Goal: Transaction & Acquisition: Purchase product/service

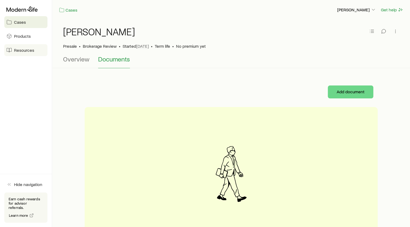
click at [22, 51] on span "Resources" at bounding box center [24, 49] width 20 height 5
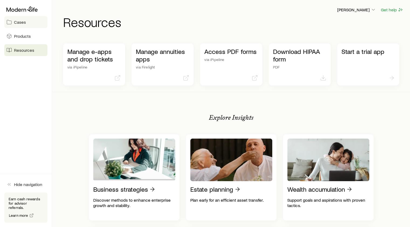
click at [18, 22] on span "Cases" at bounding box center [20, 21] width 12 height 5
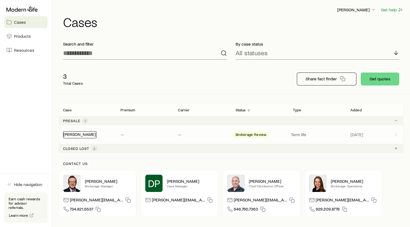
click at [78, 134] on link "[PERSON_NAME]" at bounding box center [79, 134] width 32 height 5
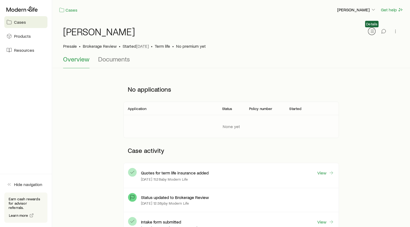
click at [372, 30] on icon "button" at bounding box center [371, 31] width 5 height 5
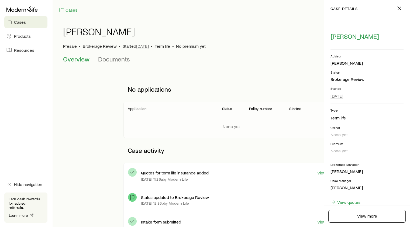
click at [298, 61] on div "Overview Documents" at bounding box center [231, 61] width 336 height 13
click at [264, 42] on div "[PERSON_NAME]" at bounding box center [231, 34] width 336 height 17
click at [400, 8] on icon "button" at bounding box center [399, 8] width 6 height 6
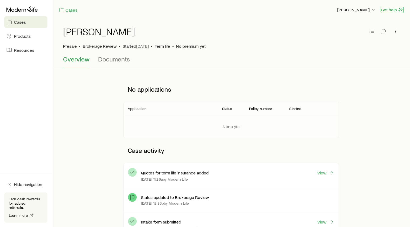
click at [392, 10] on button "Get help" at bounding box center [392, 10] width 23 height 6
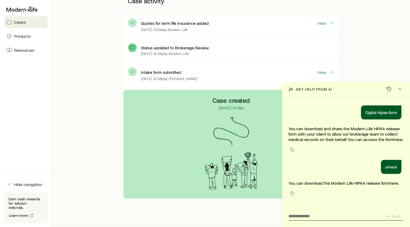
scroll to position [159, 0]
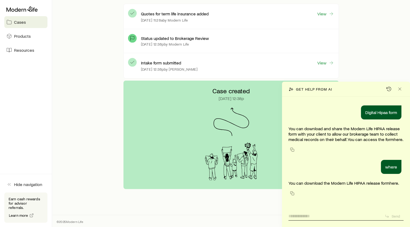
click at [315, 217] on textarea at bounding box center [334, 214] width 92 height 8
type textarea "**********"
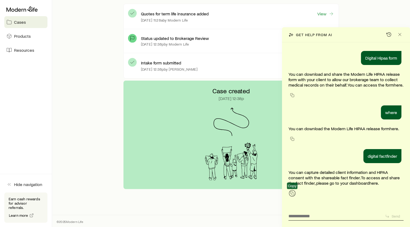
click at [293, 193] on icon "button" at bounding box center [292, 193] width 4 height 4
click at [382, 155] on p "digital factfinder" at bounding box center [382, 155] width 29 height 5
click at [292, 139] on icon "button" at bounding box center [292, 139] width 4 height 4
click at [303, 217] on textarea at bounding box center [334, 214] width 92 height 8
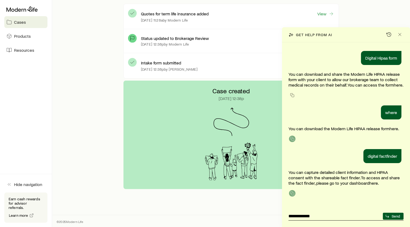
type textarea "**********"
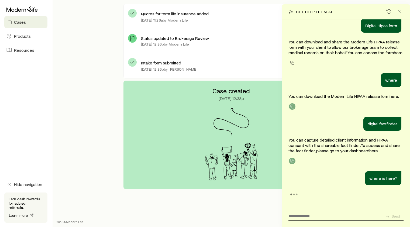
click at [344, 149] on p "You can capture detailed client information and HIPAA consent with the shareabl…" at bounding box center [345, 145] width 115 height 16
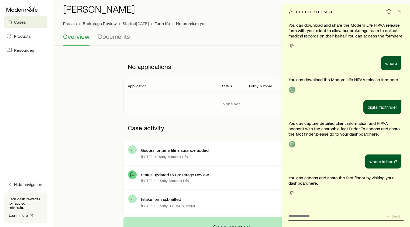
scroll to position [0, 0]
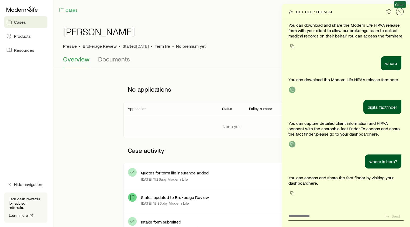
click at [399, 13] on icon "Close" at bounding box center [399, 11] width 5 height 5
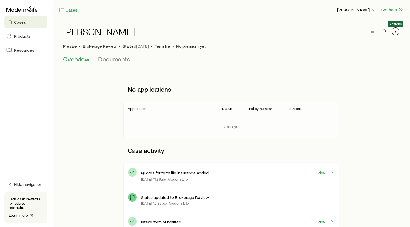
click at [394, 33] on icon "button" at bounding box center [395, 31] width 5 height 5
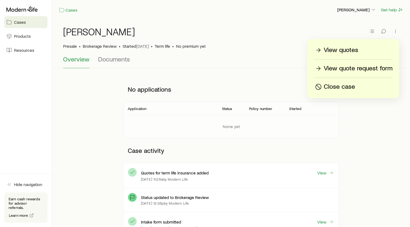
click at [321, 13] on div "Cases" at bounding box center [196, 9] width 274 height 7
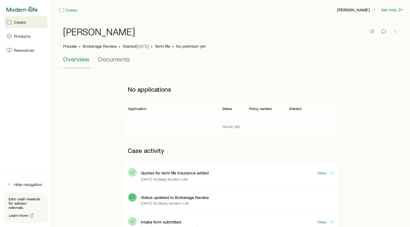
click at [19, 9] on icon at bounding box center [21, 8] width 31 height 5
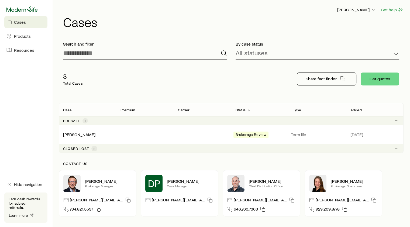
click at [21, 9] on icon at bounding box center [21, 8] width 31 height 5
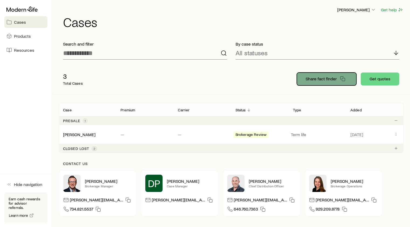
click at [319, 77] on p "Share fact finder" at bounding box center [321, 78] width 31 height 5
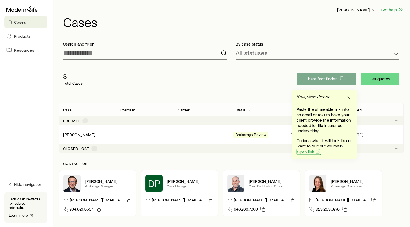
click at [307, 152] on span "Open link" at bounding box center [306, 152] width 18 height 4
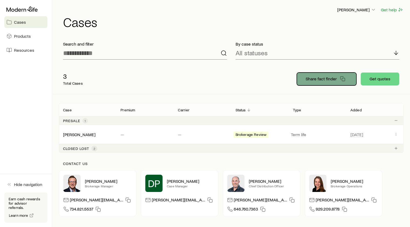
click at [341, 80] on icon "button" at bounding box center [342, 78] width 5 height 5
click at [21, 22] on span "Cases" at bounding box center [20, 21] width 12 height 5
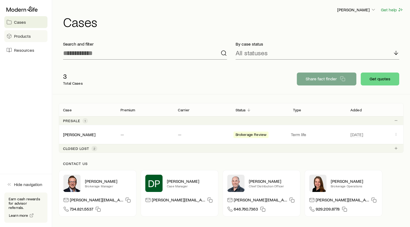
click at [20, 39] on link "Products" at bounding box center [25, 36] width 43 height 12
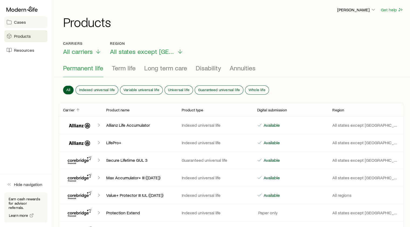
click at [17, 20] on span "Cases" at bounding box center [20, 21] width 12 height 5
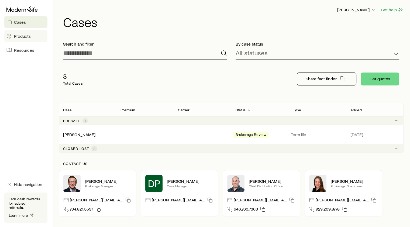
click at [20, 38] on span "Products" at bounding box center [22, 35] width 17 height 5
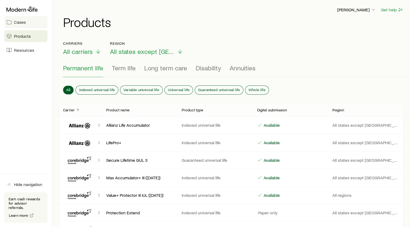
click at [18, 22] on span "Cases" at bounding box center [20, 21] width 12 height 5
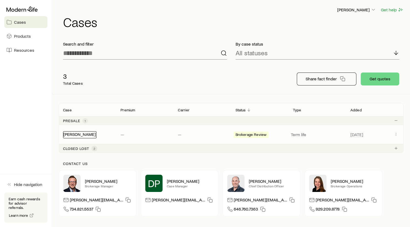
click at [71, 134] on link "[PERSON_NAME]" at bounding box center [79, 134] width 32 height 5
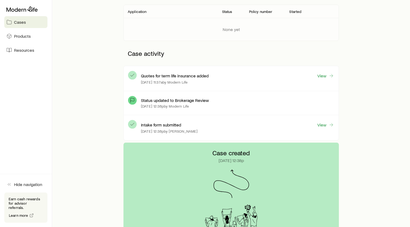
scroll to position [96, 0]
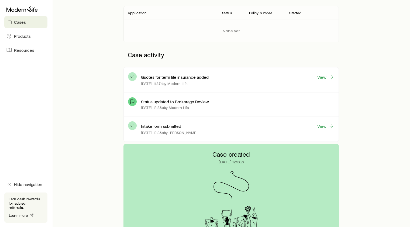
click at [195, 78] on p "Quotes for term life insurance added" at bounding box center [175, 76] width 68 height 5
click at [323, 76] on link "View" at bounding box center [325, 77] width 17 height 6
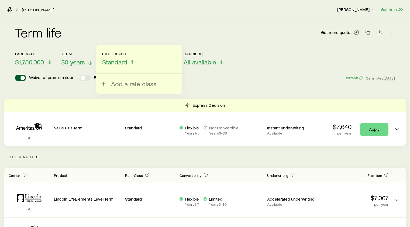
click at [80, 63] on span "30 years" at bounding box center [73, 62] width 24 height 8
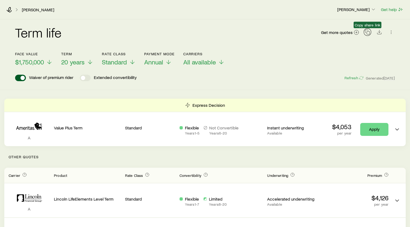
click at [366, 34] on icon "button" at bounding box center [367, 31] width 5 height 5
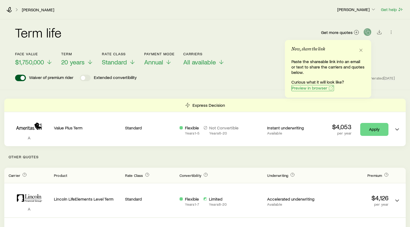
click at [317, 88] on span "Preview in browser" at bounding box center [310, 88] width 36 height 4
click at [360, 51] on icon "button" at bounding box center [360, 49] width 5 height 5
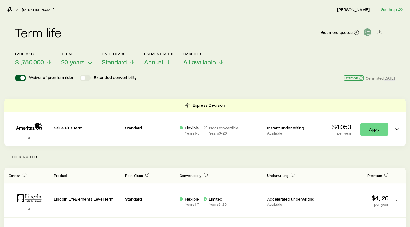
click at [350, 77] on button "Refresh" at bounding box center [353, 77] width 19 height 5
click at [367, 31] on icon "button" at bounding box center [367, 31] width 5 height 5
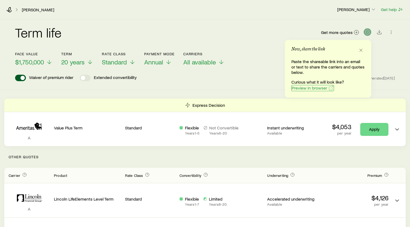
click at [301, 89] on span "Preview in browser" at bounding box center [310, 88] width 36 height 4
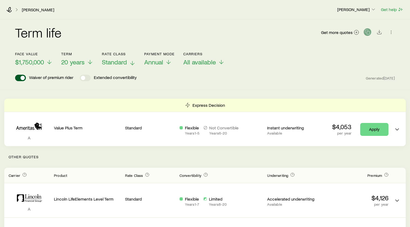
click at [132, 62] on icon at bounding box center [132, 63] width 6 height 6
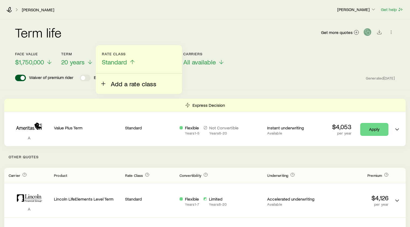
click at [120, 82] on span "Add a rate class" at bounding box center [134, 84] width 46 height 8
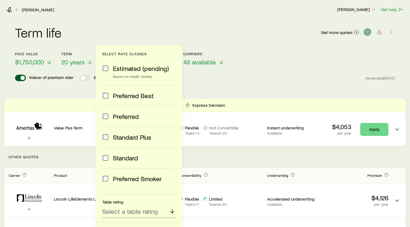
scroll to position [24, 0]
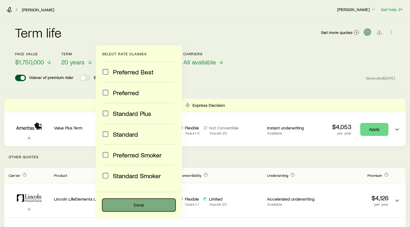
click at [119, 207] on button "Done" at bounding box center [138, 205] width 73 height 13
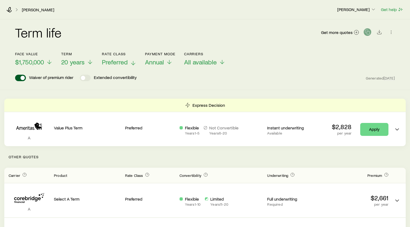
click at [272, 68] on header "Face value $1,750,000 Term 20 years Rate Class Preferred Payment Mode Annual Ca…" at bounding box center [205, 66] width 380 height 29
click at [368, 32] on icon "button" at bounding box center [367, 31] width 5 height 5
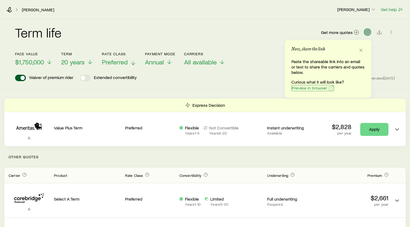
click at [318, 89] on span "Preview in browser" at bounding box center [310, 88] width 36 height 4
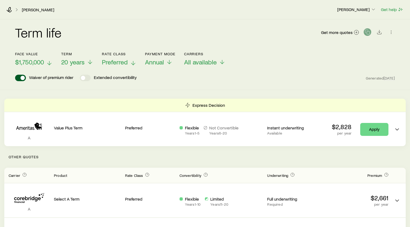
click at [48, 63] on icon at bounding box center [49, 63] width 6 height 6
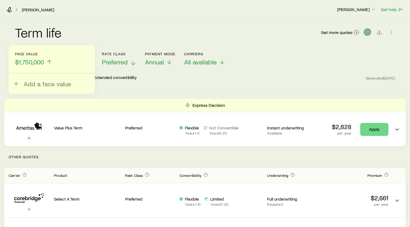
click at [290, 20] on div "Term life Get more quotes" at bounding box center [205, 35] width 380 height 32
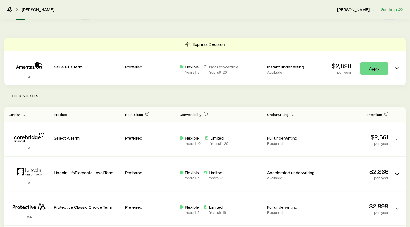
scroll to position [0, 0]
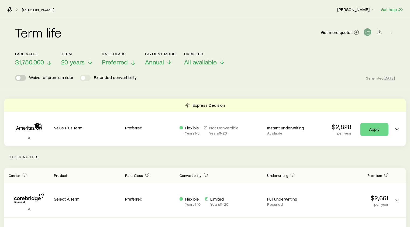
click at [22, 78] on span at bounding box center [20, 78] width 11 height 6
click at [20, 78] on span at bounding box center [20, 78] width 11 height 6
click at [22, 78] on span at bounding box center [20, 78] width 11 height 6
click at [20, 78] on span at bounding box center [22, 78] width 4 height 4
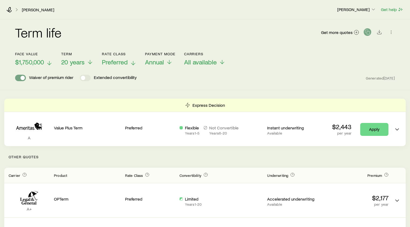
click at [20, 78] on span at bounding box center [22, 78] width 4 height 4
click at [114, 61] on span "Preferred" at bounding box center [115, 62] width 26 height 8
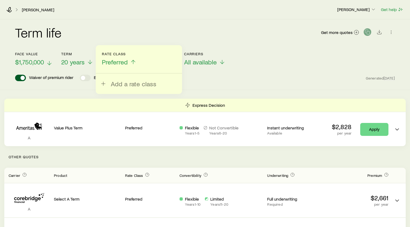
click at [155, 25] on div "Term life Get more quotes" at bounding box center [205, 35] width 380 height 32
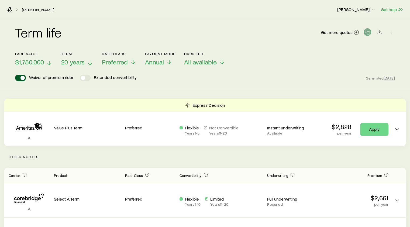
click at [75, 63] on span "20 years" at bounding box center [72, 62] width 23 height 8
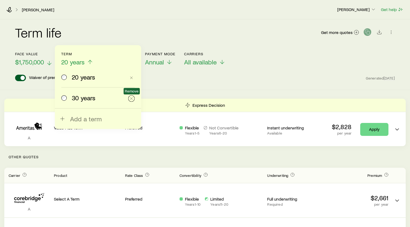
click at [132, 97] on icon "button" at bounding box center [131, 99] width 4 height 4
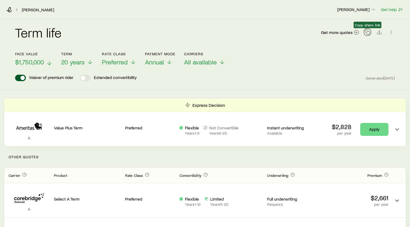
click at [368, 33] on icon "button" at bounding box center [367, 31] width 5 height 5
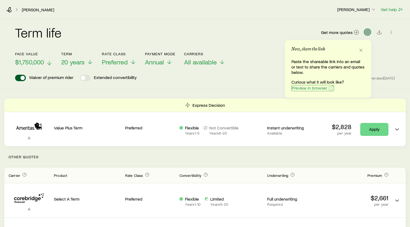
click at [303, 89] on span "Preview in browser" at bounding box center [310, 88] width 36 height 4
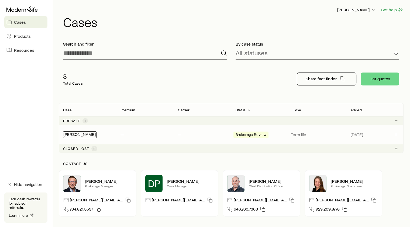
click at [71, 136] on link "[PERSON_NAME]" at bounding box center [79, 134] width 32 height 5
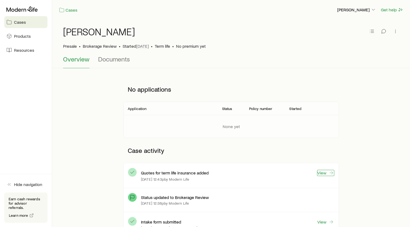
click at [323, 173] on link "View" at bounding box center [325, 173] width 17 height 6
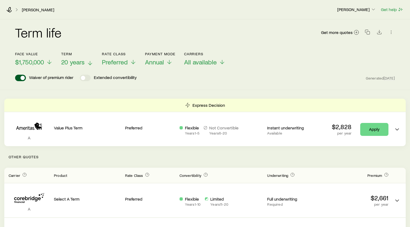
click at [85, 61] on p "20 years" at bounding box center [77, 62] width 32 height 8
click at [237, 31] on div "Term life Get more quotes" at bounding box center [205, 35] width 380 height 19
click at [368, 32] on icon "button" at bounding box center [367, 31] width 5 height 5
click at [132, 62] on icon at bounding box center [133, 63] width 6 height 6
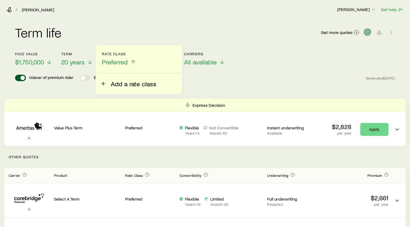
click at [124, 84] on span "Add a rate class" at bounding box center [134, 84] width 46 height 8
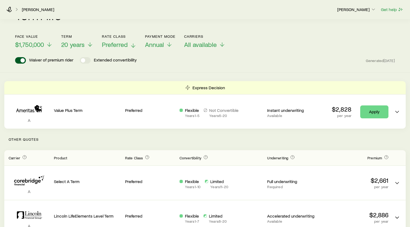
scroll to position [20, 0]
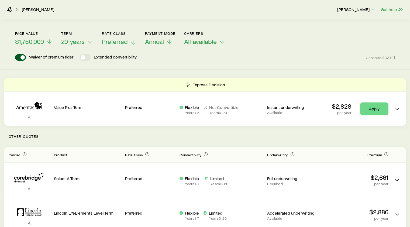
click at [132, 42] on icon at bounding box center [133, 42] width 6 height 6
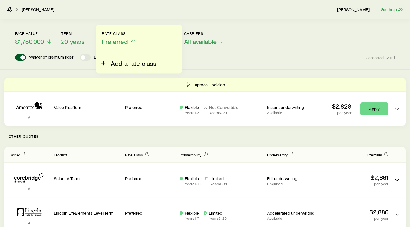
click at [131, 63] on span "Add a rate class" at bounding box center [134, 64] width 46 height 8
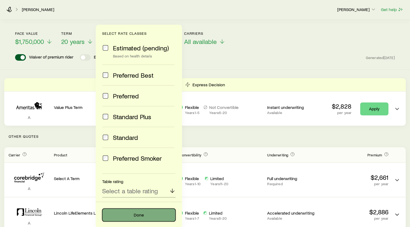
click at [119, 215] on button "Done" at bounding box center [138, 215] width 73 height 13
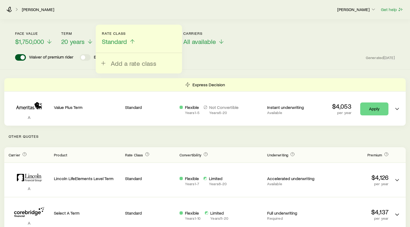
click at [295, 35] on div "Face value $1,750,000 Term 20 years Rate Class Standard Add a rate class Paymen…" at bounding box center [205, 35] width 380 height 21
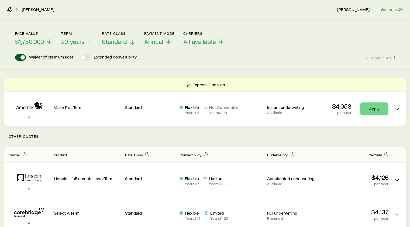
scroll to position [0, 0]
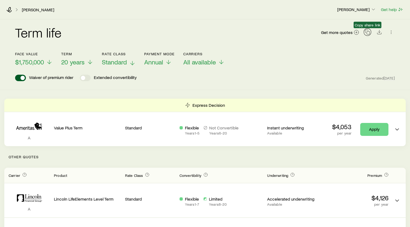
click at [367, 31] on icon "button" at bounding box center [367, 31] width 5 height 5
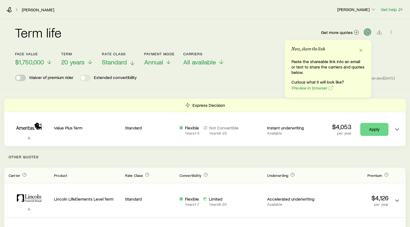
click at [22, 78] on span at bounding box center [20, 78] width 11 height 6
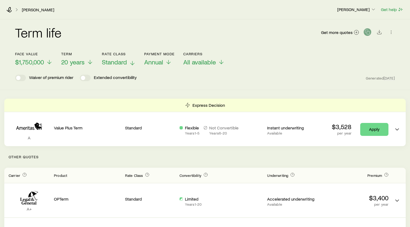
click at [19, 77] on span at bounding box center [18, 78] width 4 height 4
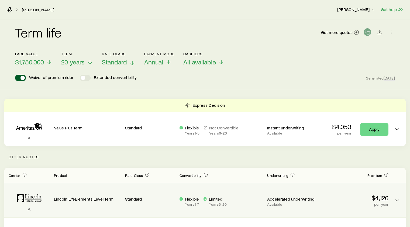
click at [37, 198] on icon "Term quotes" at bounding box center [29, 198] width 41 height 16
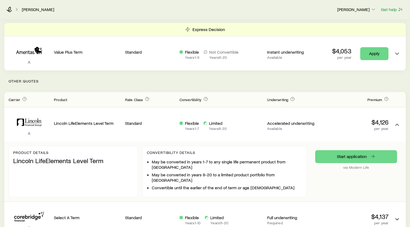
scroll to position [77, 0]
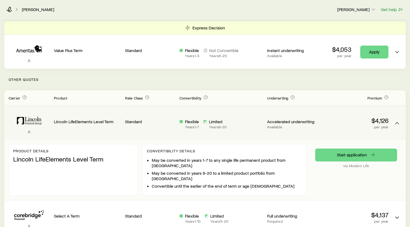
click at [122, 174] on div "Product details Lincoln LifeElements Level Term" at bounding box center [73, 169] width 129 height 51
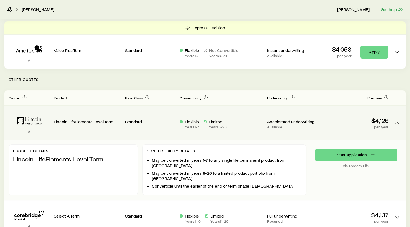
click at [54, 157] on p "Lincoln LifeElements Level Term" at bounding box center [73, 159] width 120 height 8
click at [353, 156] on link "Start application" at bounding box center [356, 155] width 82 height 13
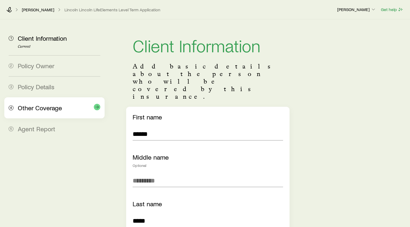
click at [44, 108] on span "Other Coverage" at bounding box center [40, 108] width 44 height 8
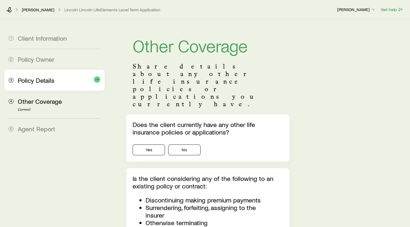
click at [39, 84] on span "Policy Details" at bounding box center [36, 80] width 37 height 8
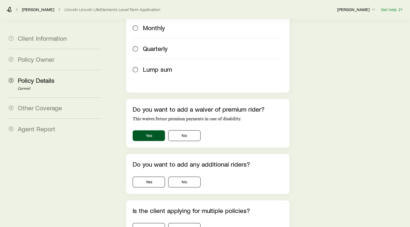
scroll to position [391, 0]
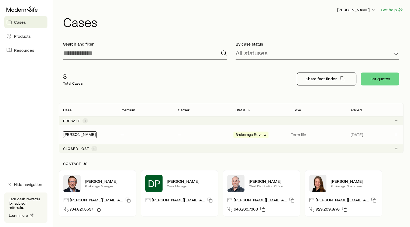
click at [70, 135] on link "[PERSON_NAME]" at bounding box center [79, 134] width 32 height 5
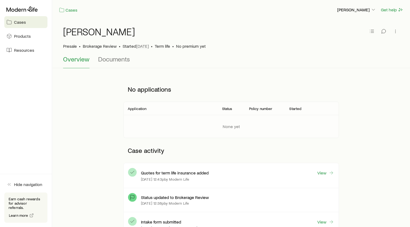
click at [152, 173] on p "Quotes for term life insurance added" at bounding box center [175, 172] width 68 height 5
click at [325, 172] on link "View" at bounding box center [325, 173] width 17 height 6
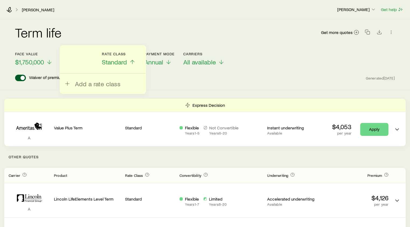
click at [131, 63] on icon at bounding box center [132, 62] width 6 height 6
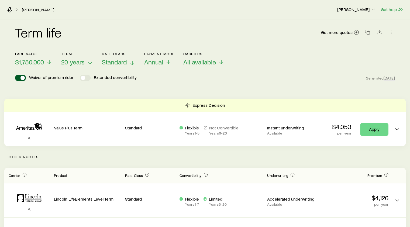
click at [128, 59] on p "Standard" at bounding box center [119, 62] width 34 height 8
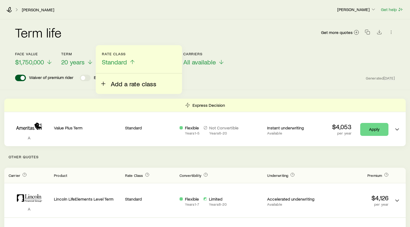
click at [120, 82] on span "Add a rate class" at bounding box center [134, 84] width 46 height 8
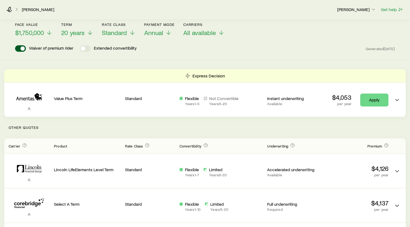
scroll to position [30, 0]
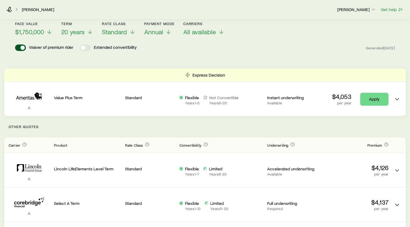
click at [130, 30] on icon at bounding box center [132, 32] width 6 height 6
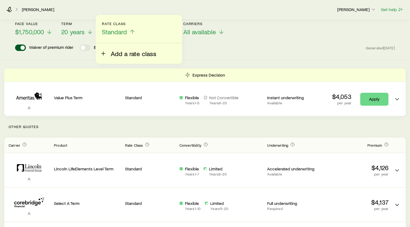
click at [130, 53] on span "Add a rate class" at bounding box center [134, 54] width 46 height 8
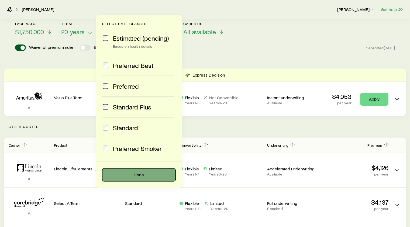
click at [125, 175] on button "Done" at bounding box center [138, 174] width 73 height 13
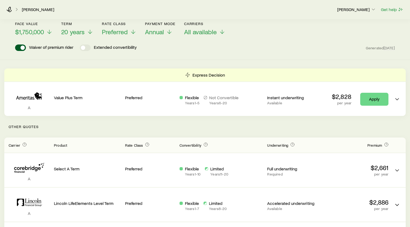
click at [242, 41] on header "Face value $1,750,000 Term 20 years Rate Class Preferred Payment Mode Annual Ca…" at bounding box center [205, 36] width 380 height 29
click at [92, 30] on icon at bounding box center [90, 33] width 6 height 6
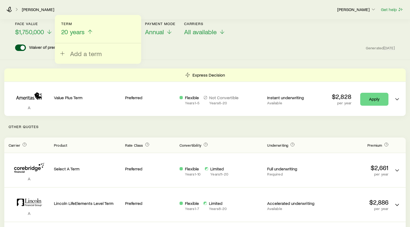
click at [253, 38] on header "Face value $1,750,000 Term 20 years Add a term Rate Class Preferred Payment Mod…" at bounding box center [205, 36] width 380 height 29
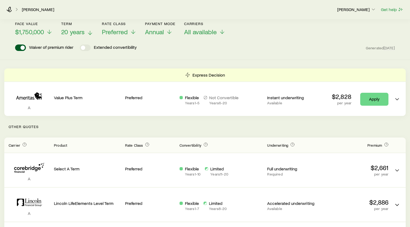
scroll to position [0, 0]
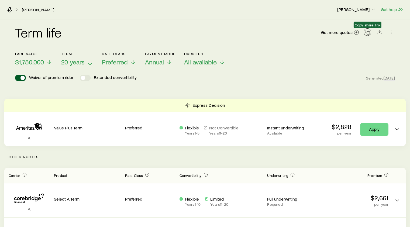
click at [368, 31] on icon "button" at bounding box center [367, 31] width 5 height 5
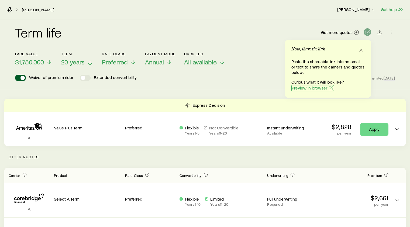
click at [317, 88] on span "Preview in browser" at bounding box center [310, 88] width 36 height 4
